Goal: Transaction & Acquisition: Purchase product/service

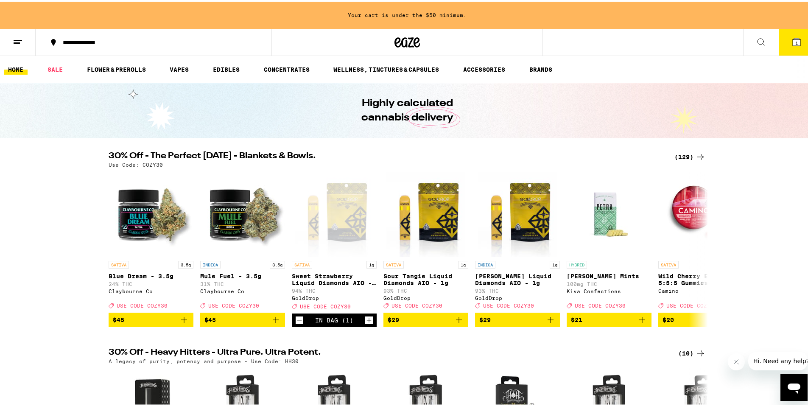
click at [783, 49] on button "1" at bounding box center [796, 41] width 36 height 26
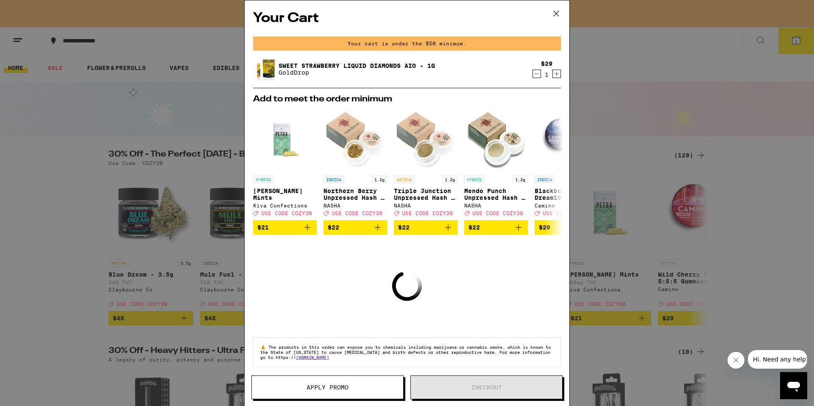
click at [533, 76] on icon "Decrement" at bounding box center [537, 74] width 8 height 10
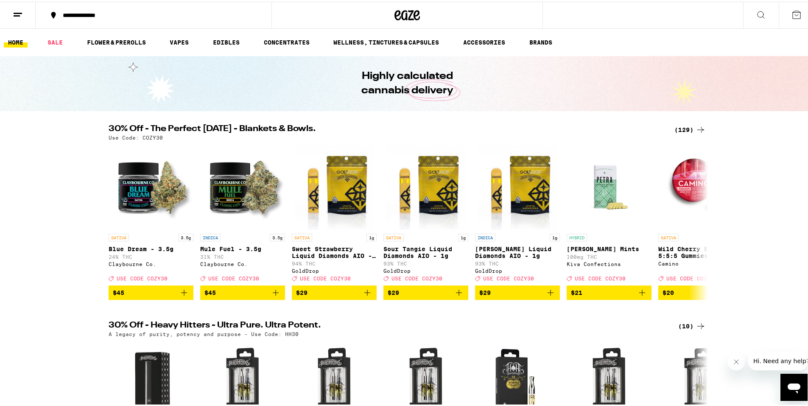
click at [555, 17] on div "Your Cart Add to meet the order minimum HYBRID Petra Moroccan Mints Kiva Confec…" at bounding box center [407, 203] width 814 height 406
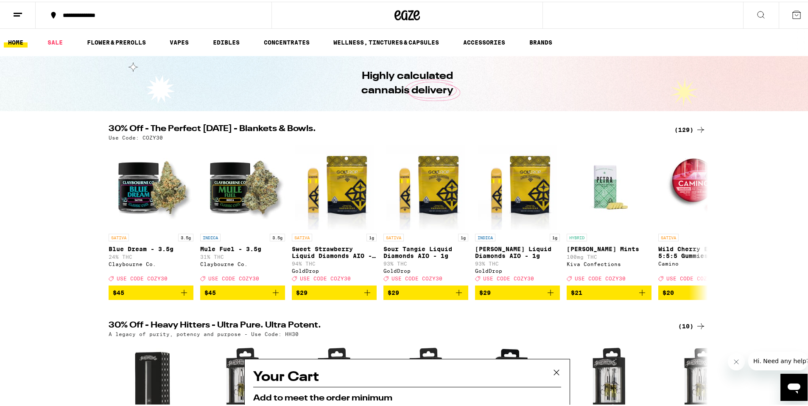
scroll to position [198, 0]
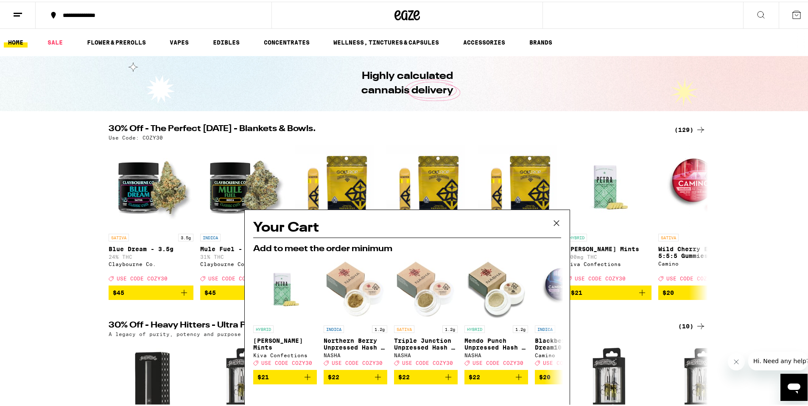
click at [553, 218] on icon at bounding box center [556, 221] width 13 height 13
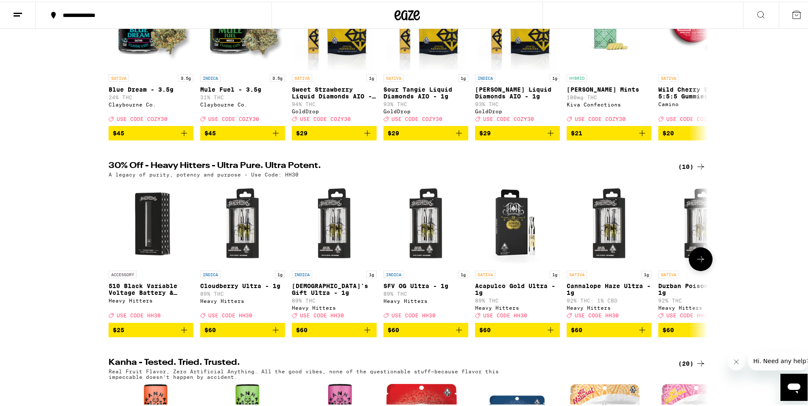
scroll to position [0, 0]
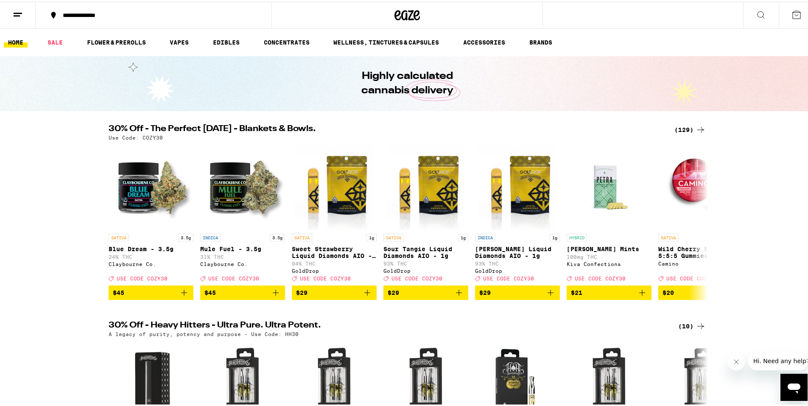
click at [685, 130] on div "(129)" at bounding box center [689, 128] width 31 height 10
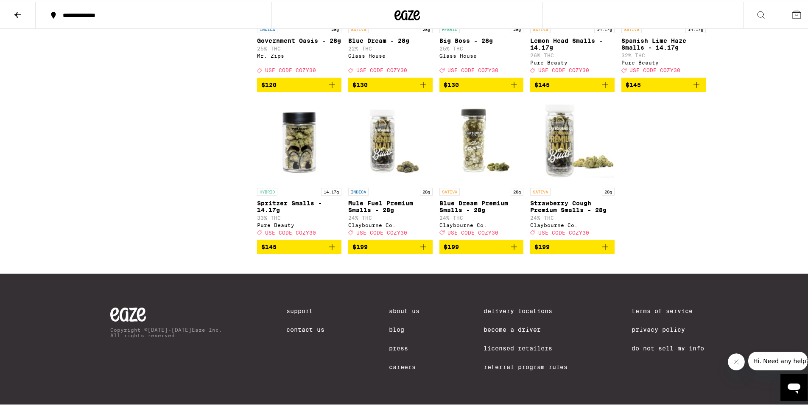
scroll to position [4154, 0]
